Goal: Find specific page/section: Find specific page/section

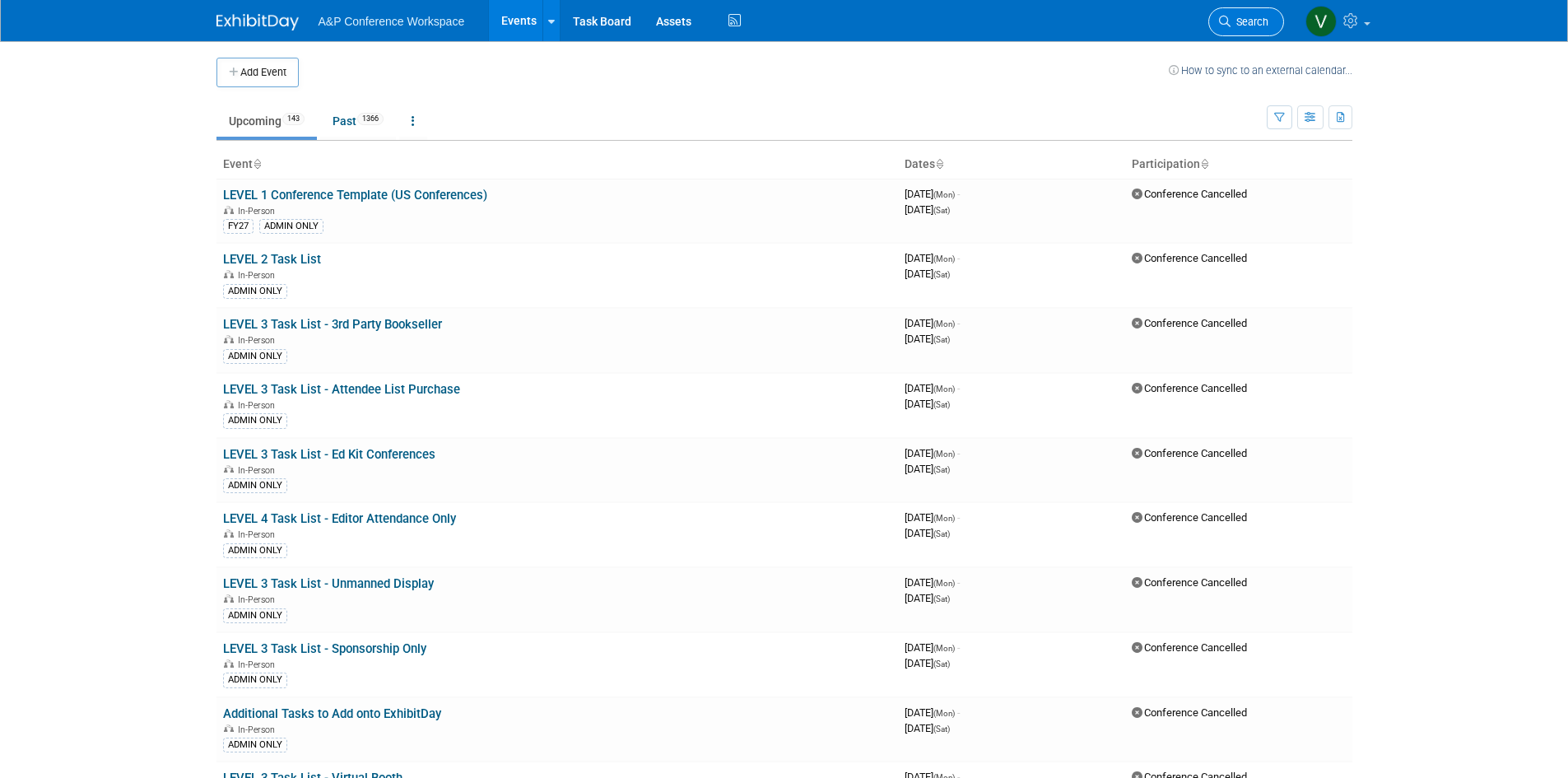
click at [1245, 15] on link "Search" at bounding box center [1246, 21] width 76 height 29
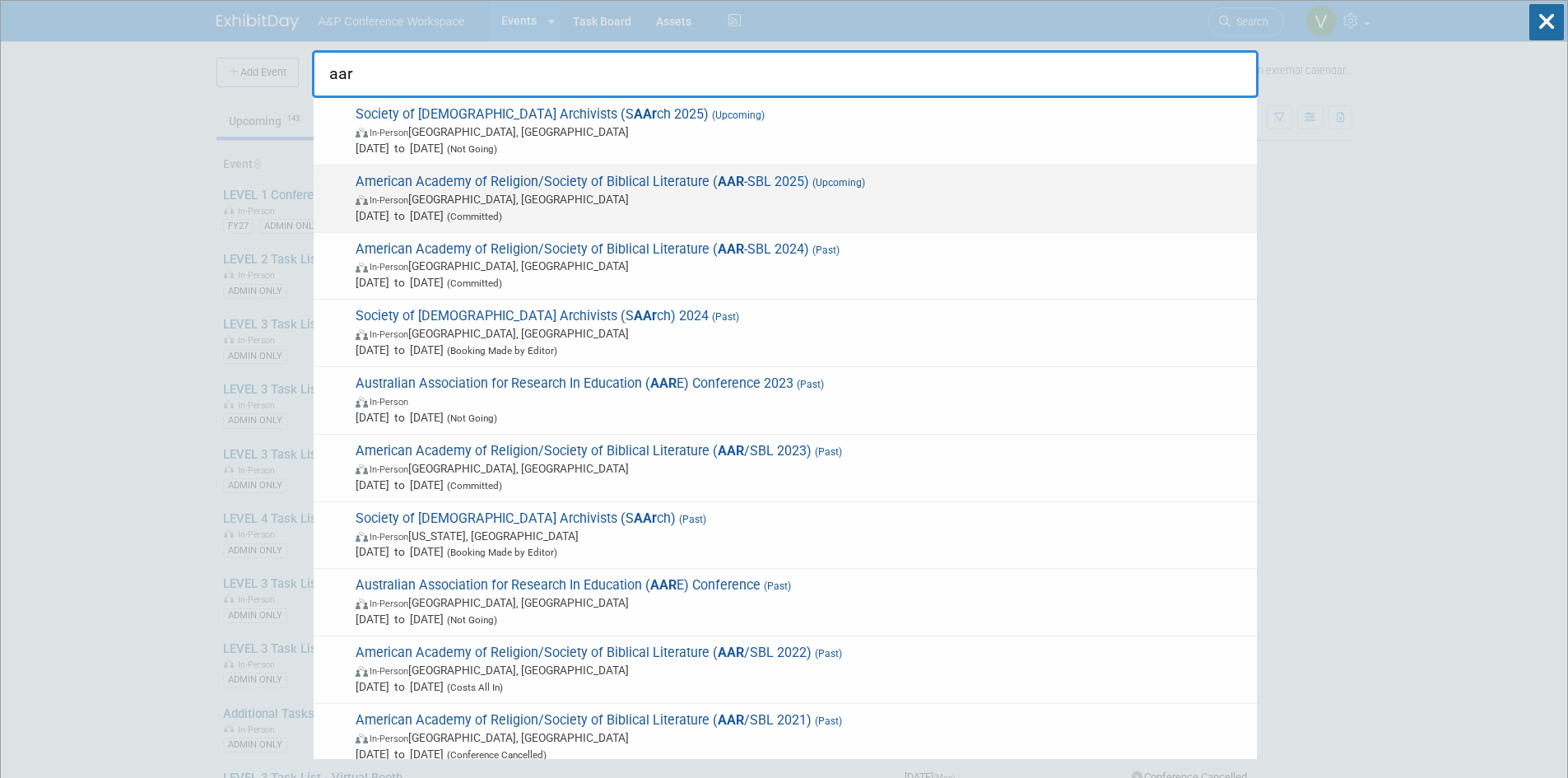
type input "aar"
click at [602, 182] on span "American Academy of Religion/Society of Biblical Literature ( AAR -SBL 2025) (U…" at bounding box center [800, 198] width 898 height 50
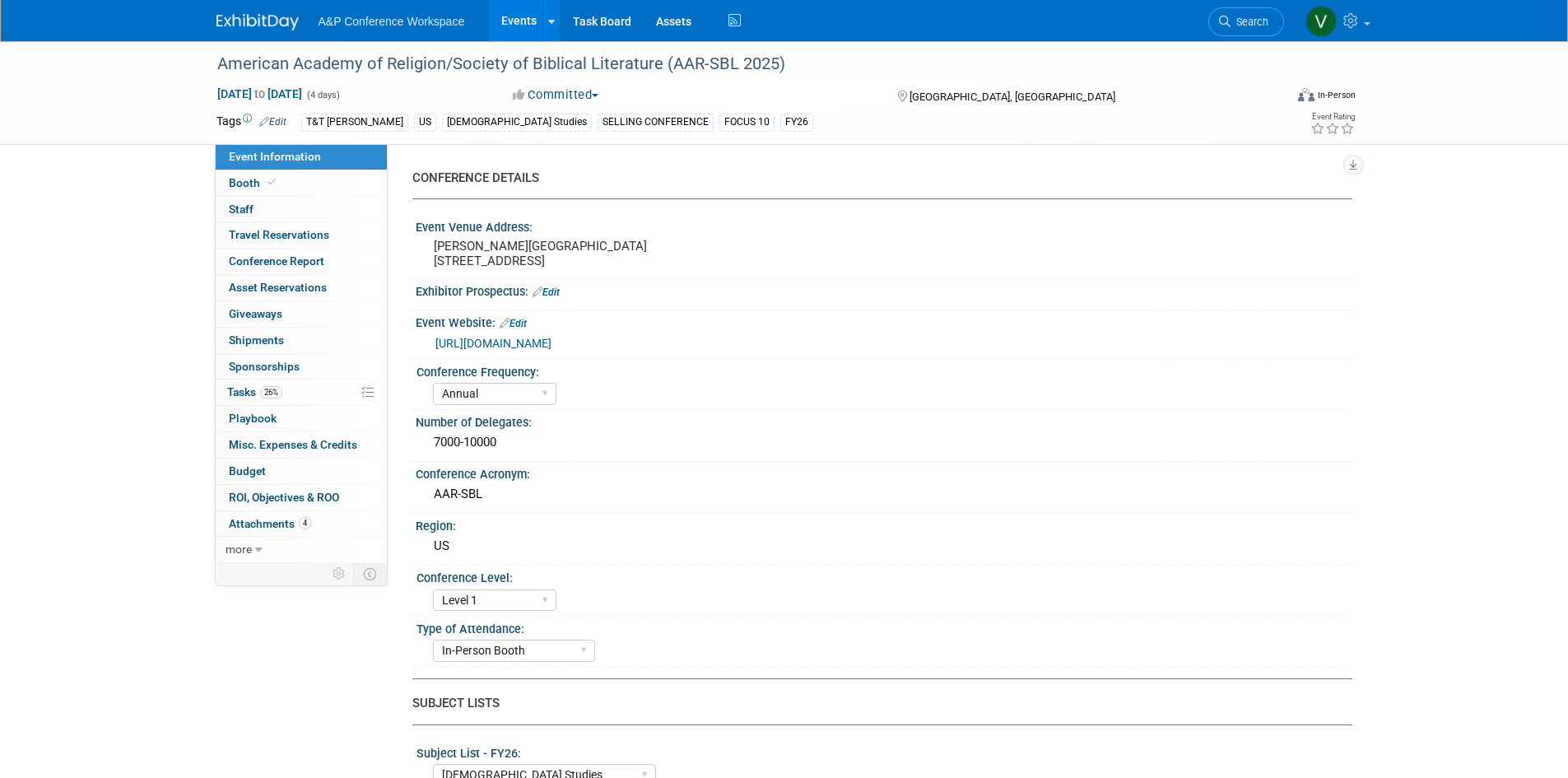
select select "Annual"
select select "Level 1"
select select "In-Person Booth"
select select "[DEMOGRAPHIC_DATA] Studies"
select select "T&T Clark"
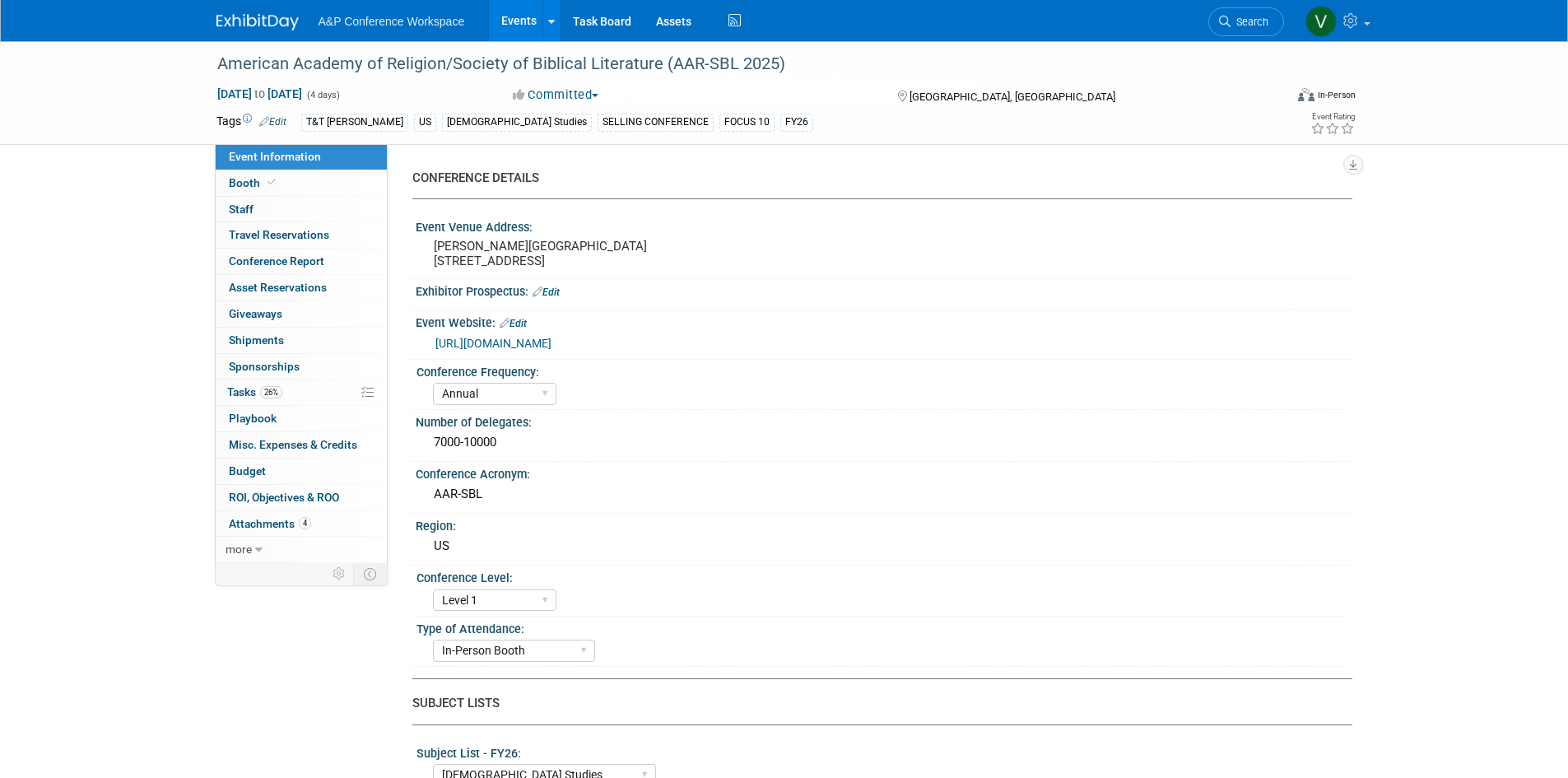
select select "Amanda Oney"
select select "Maria Rohde"
select select "Sophia Hettler"
select select "Networking/Commissioning"
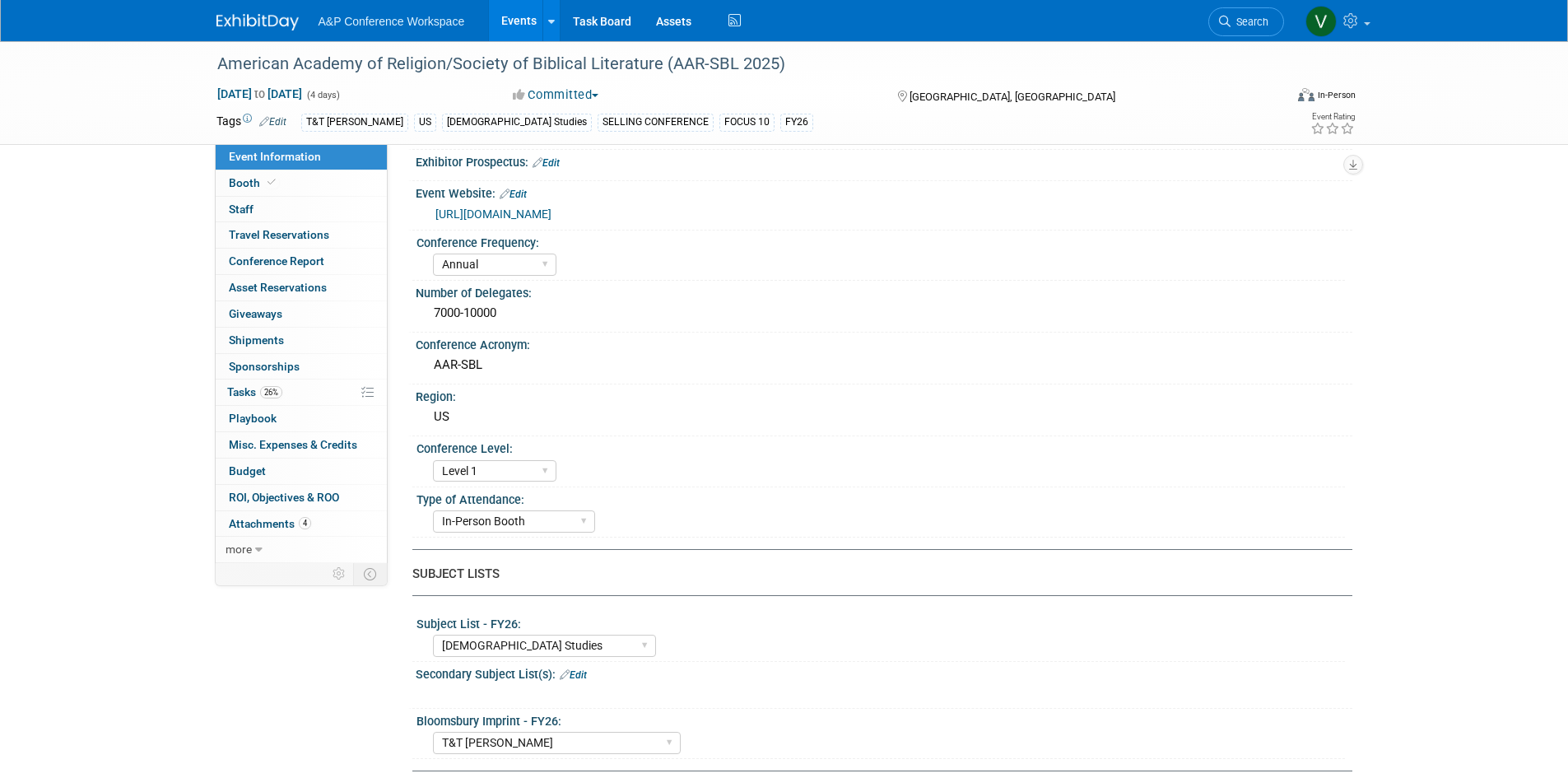
scroll to position [247, 0]
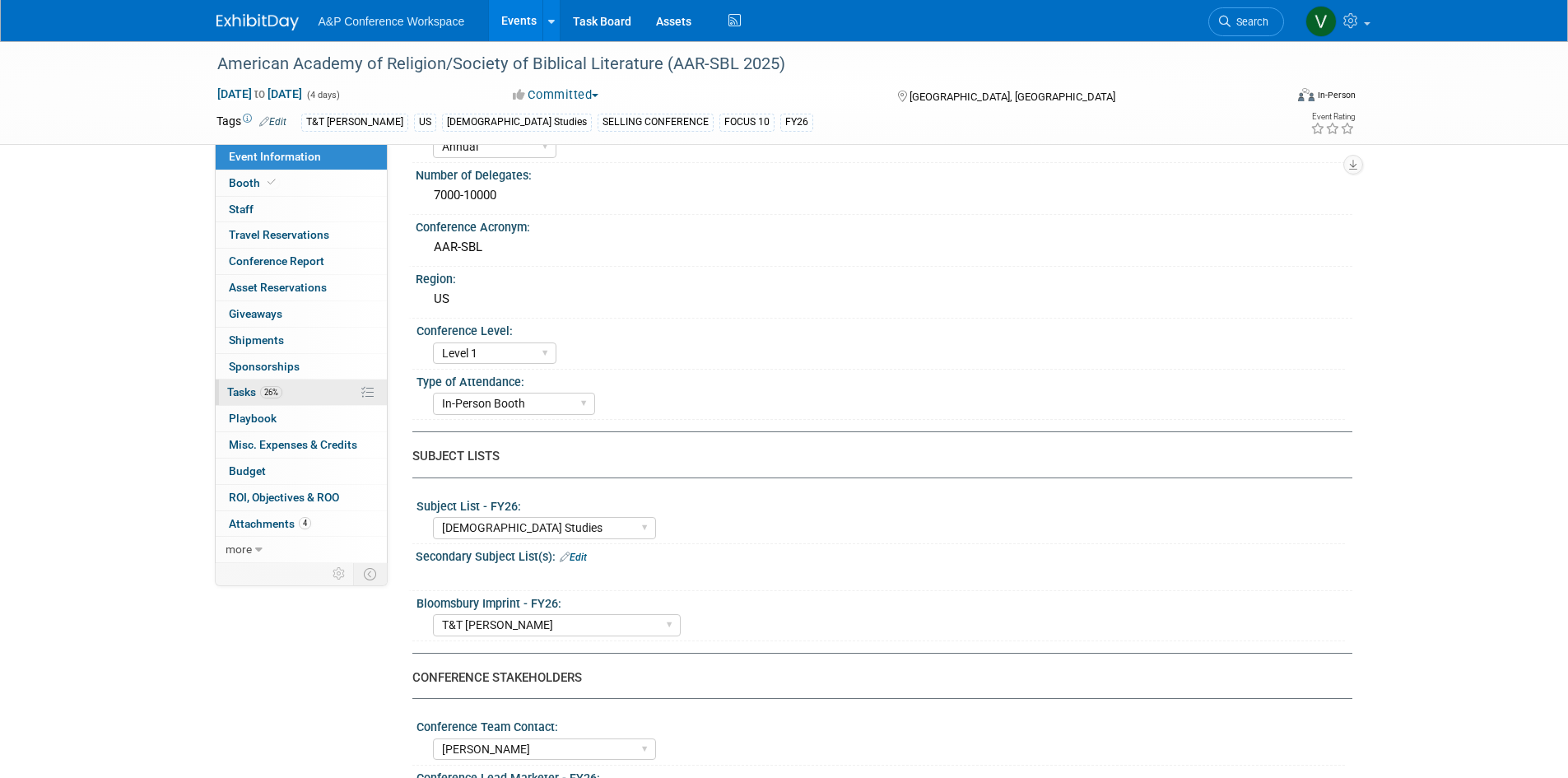
click at [243, 389] on span "Tasks 26%" at bounding box center [255, 391] width 55 height 13
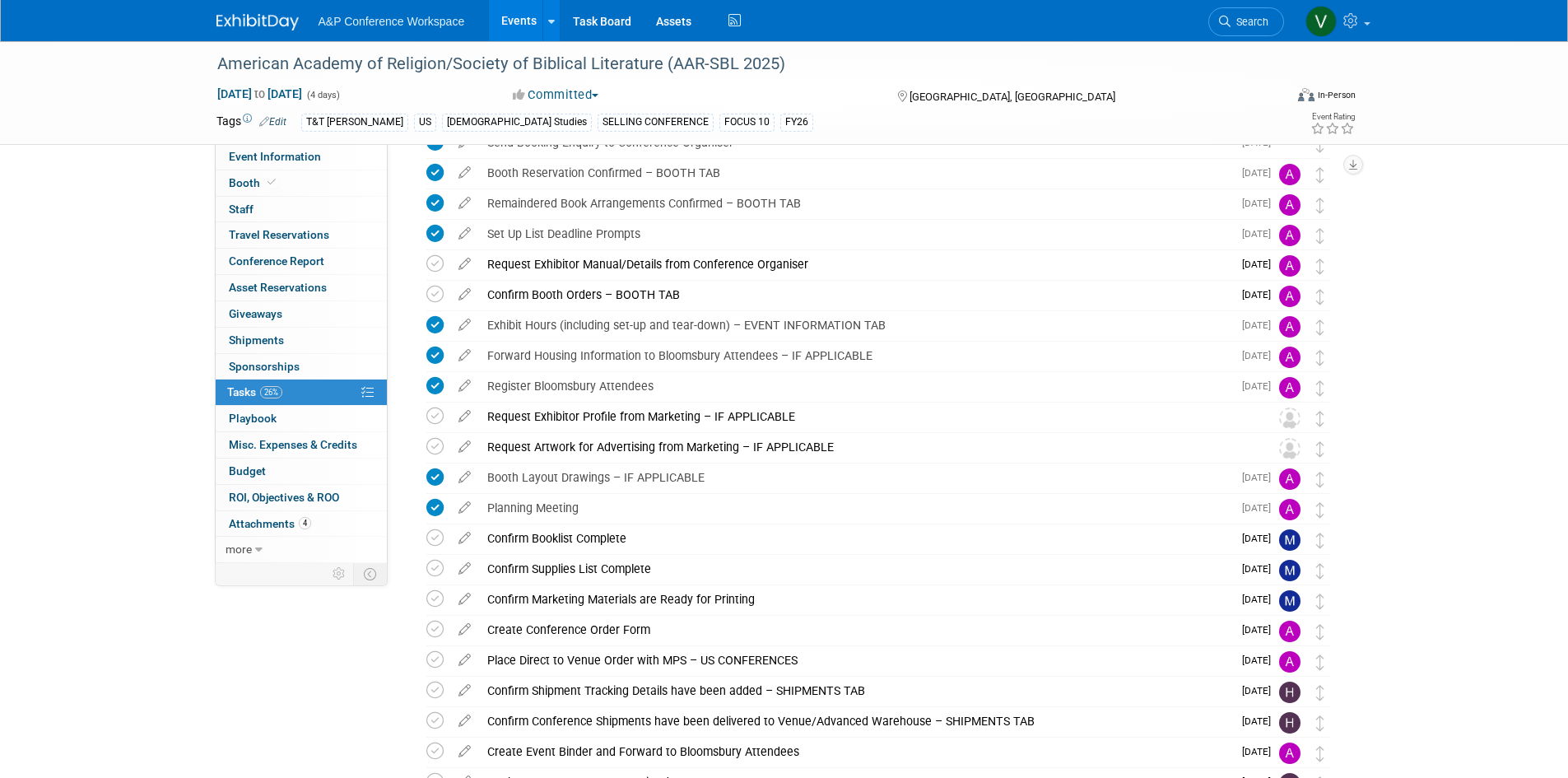
scroll to position [411, 0]
